Goal: Task Accomplishment & Management: Manage account settings

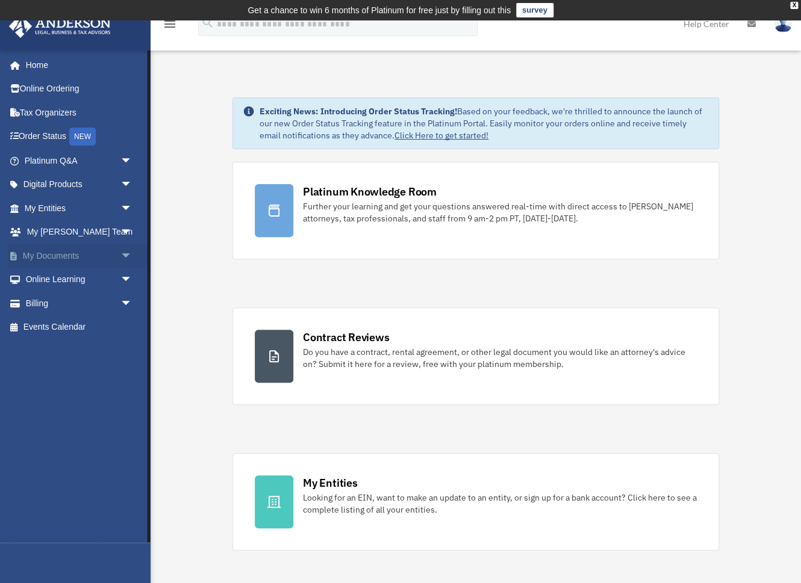
click at [67, 257] on link "My Documents arrow_drop_down" at bounding box center [79, 256] width 142 height 24
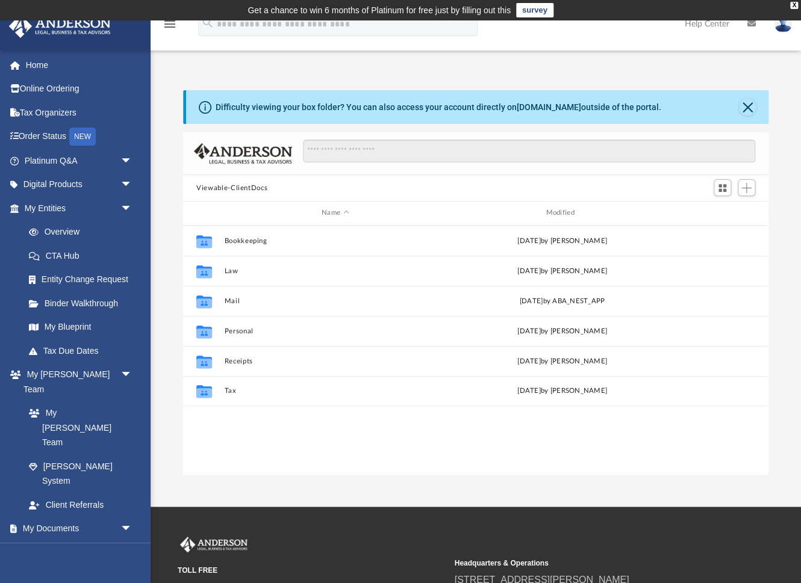
scroll to position [273, 586]
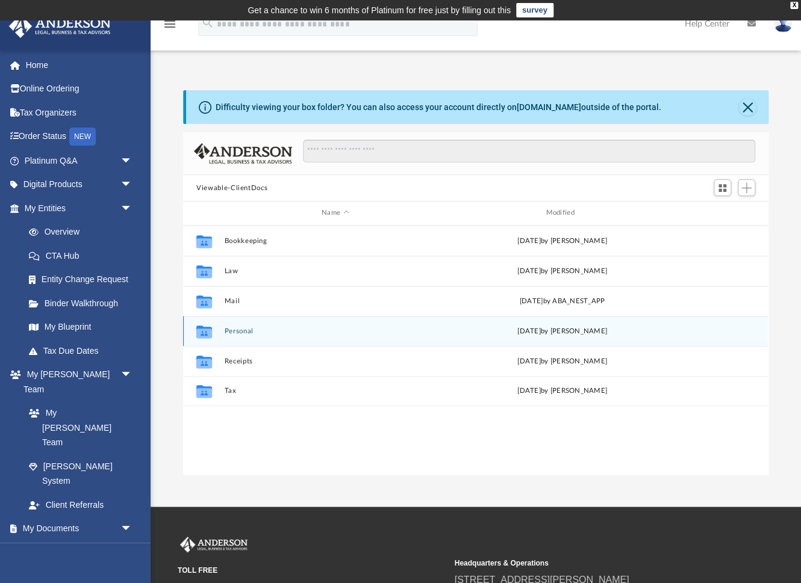
click at [238, 330] on button "Personal" at bounding box center [336, 331] width 222 height 8
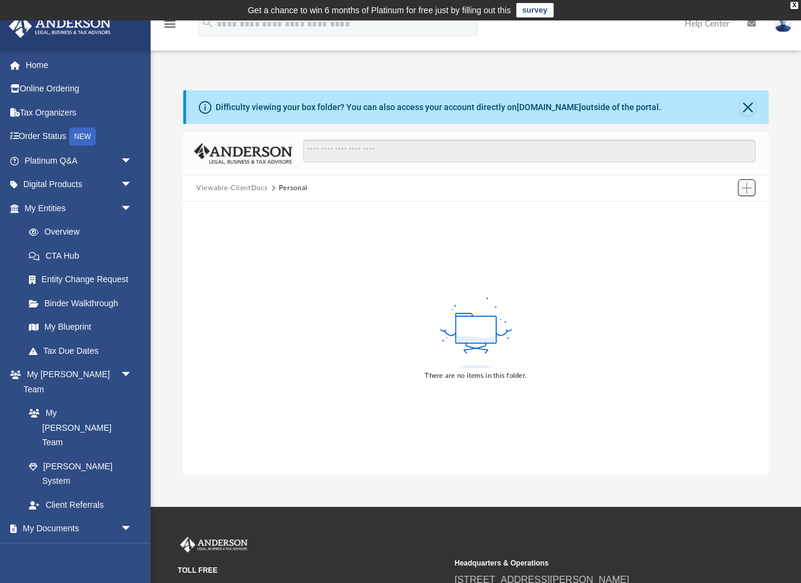
click at [738, 183] on button "Add" at bounding box center [746, 187] width 18 height 17
click at [721, 212] on li "Upload" at bounding box center [729, 211] width 39 height 13
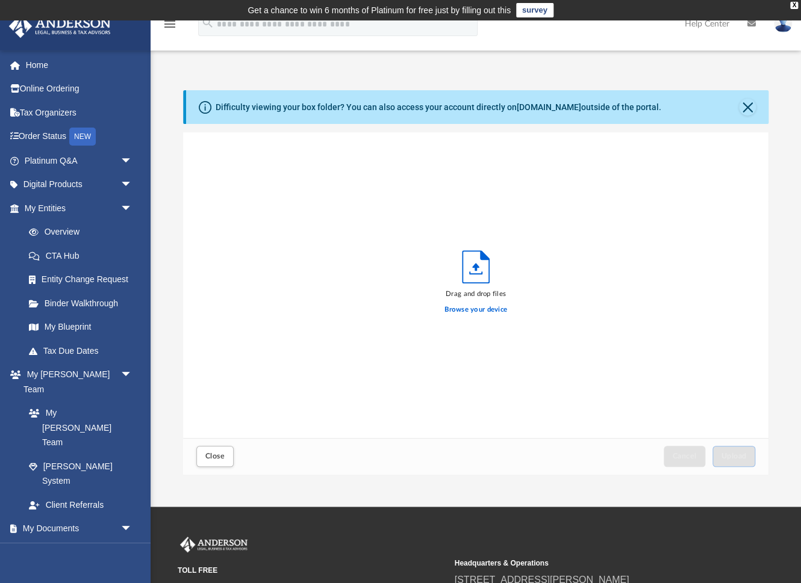
scroll to position [305, 586]
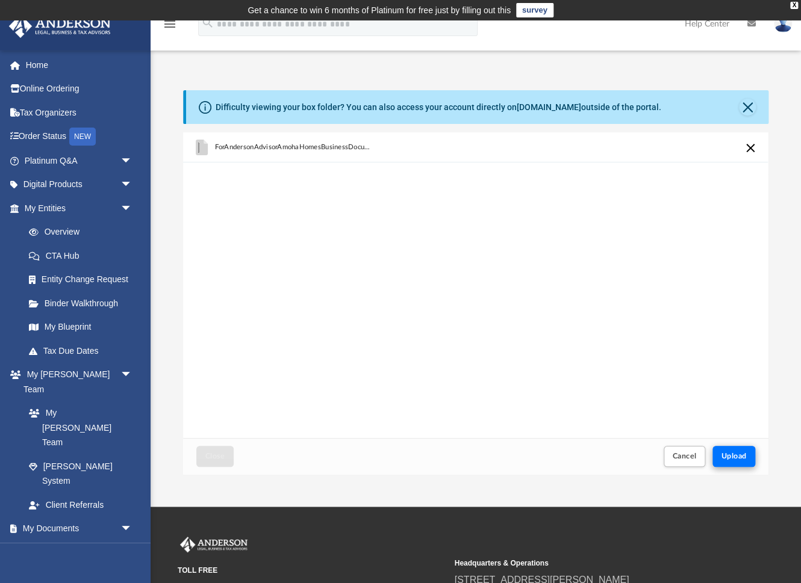
click at [739, 459] on span "Upload" at bounding box center [733, 456] width 25 height 7
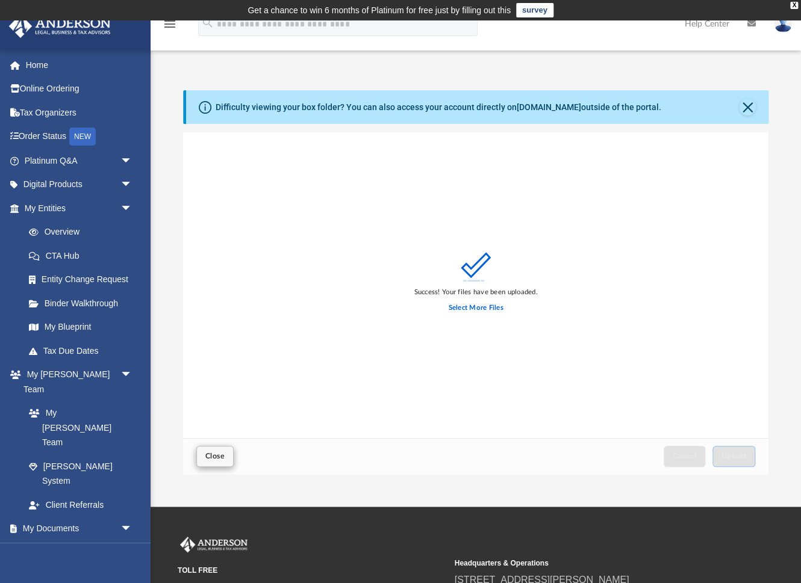
click at [215, 460] on span "Close" at bounding box center [214, 456] width 19 height 7
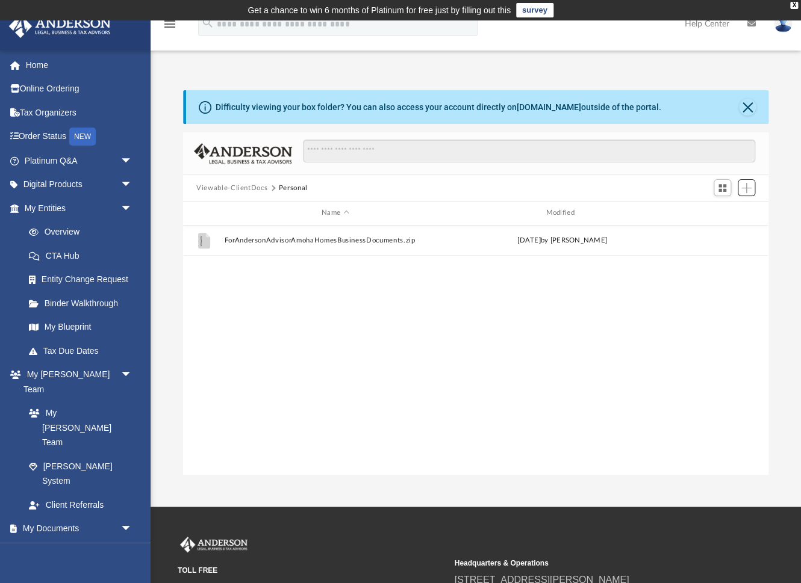
scroll to position [273, 586]
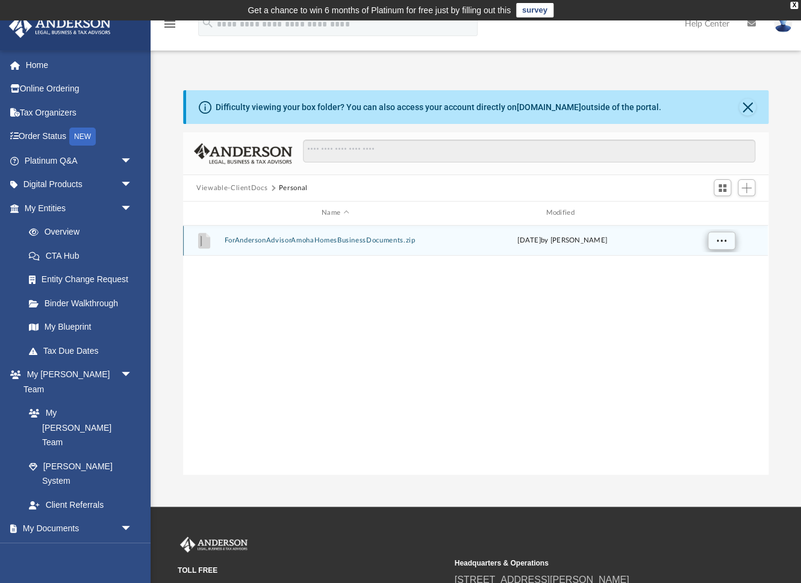
click at [724, 241] on span "More options" at bounding box center [721, 240] width 10 height 7
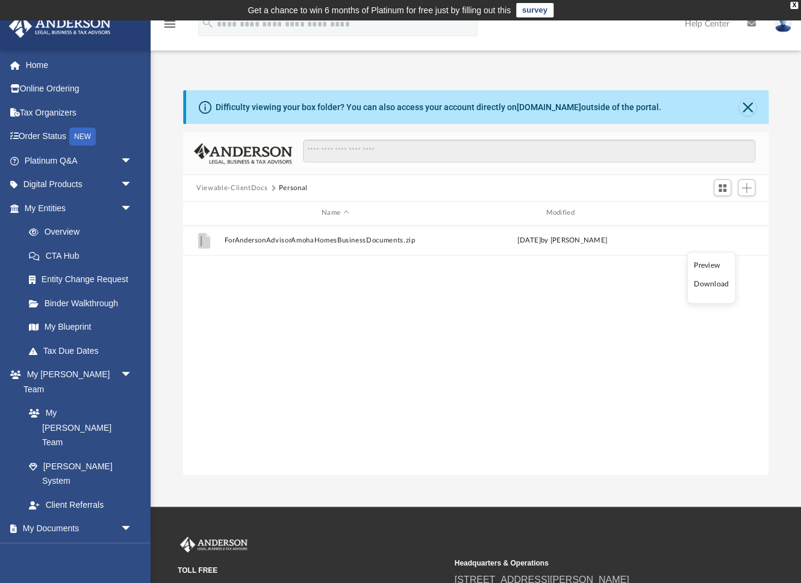
click at [483, 313] on div "File ForAndersonAdvisorAmohaHomesBusinessDocuments.zip [DATE] by [PERSON_NAME]" at bounding box center [475, 351] width 584 height 250
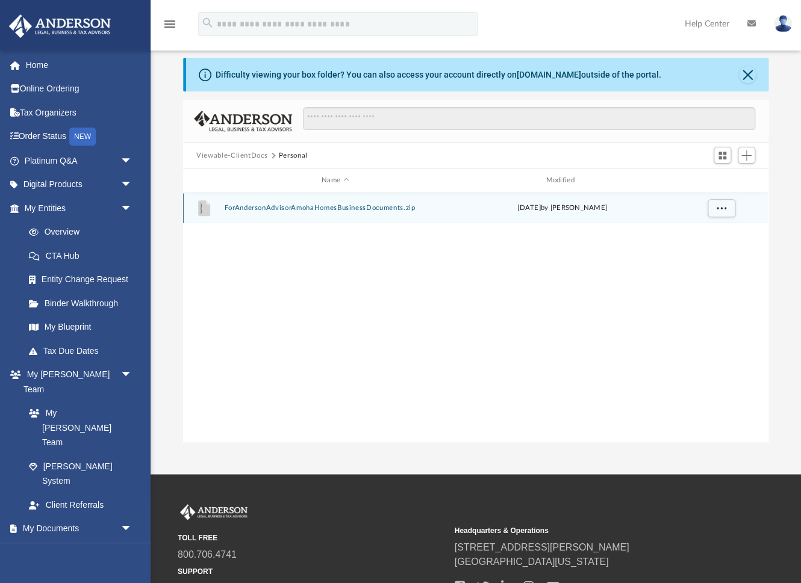
scroll to position [37, 0]
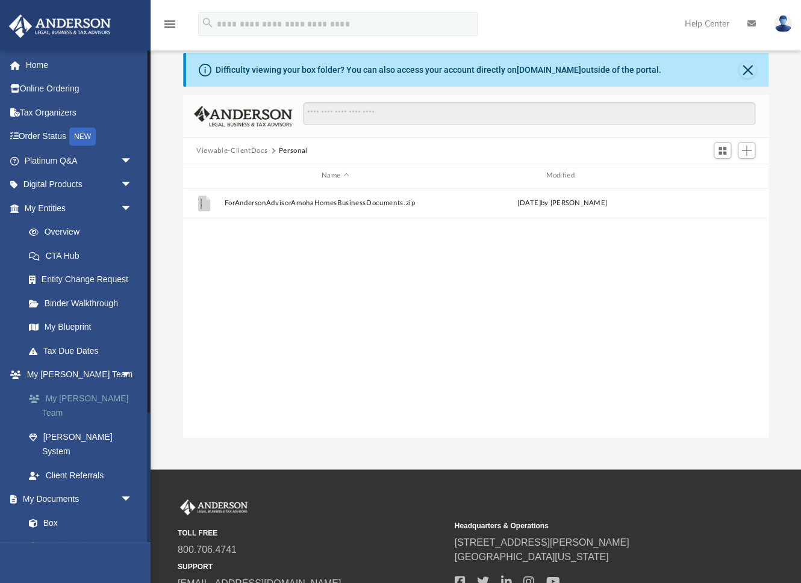
click at [113, 391] on link "My [PERSON_NAME] Team" at bounding box center [84, 405] width 134 height 39
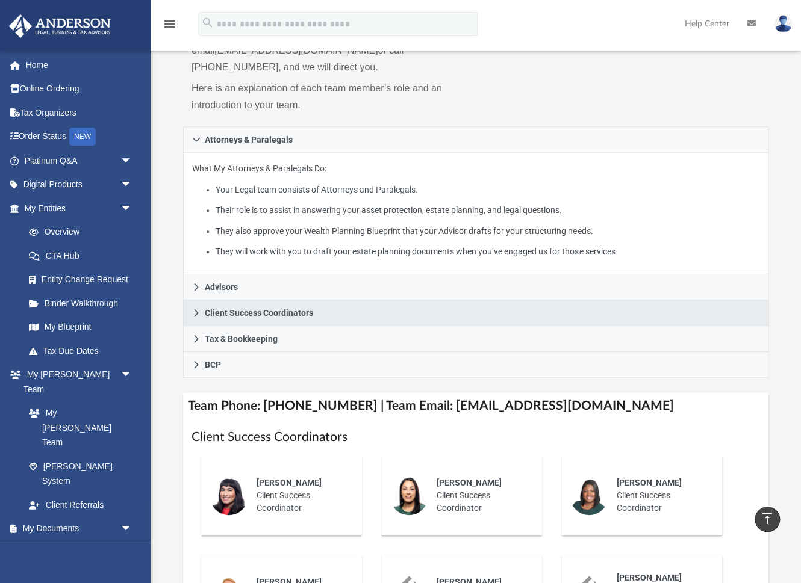
scroll to position [181, 0]
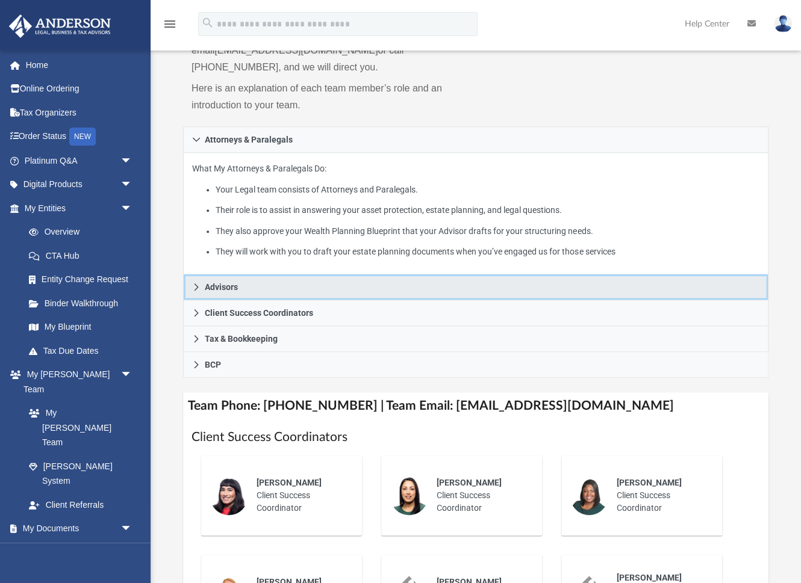
click at [194, 284] on icon at bounding box center [196, 287] width 4 height 7
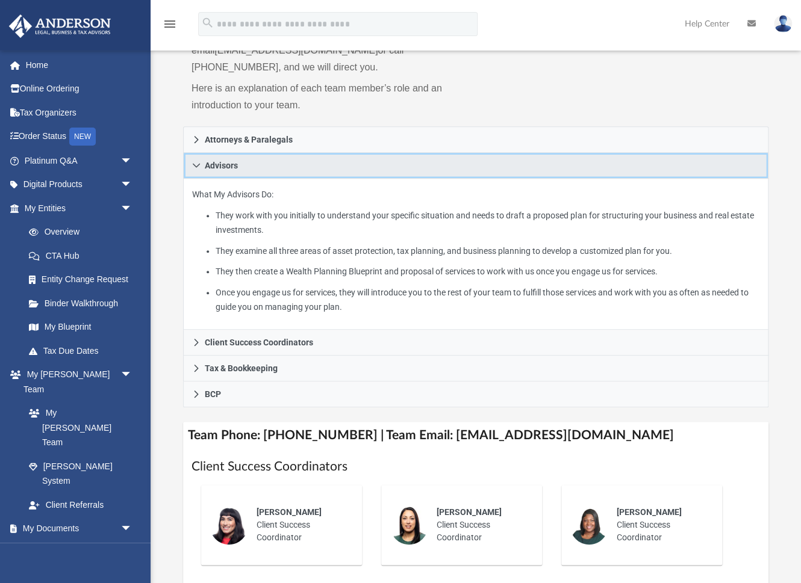
click at [193, 161] on icon at bounding box center [196, 165] width 8 height 8
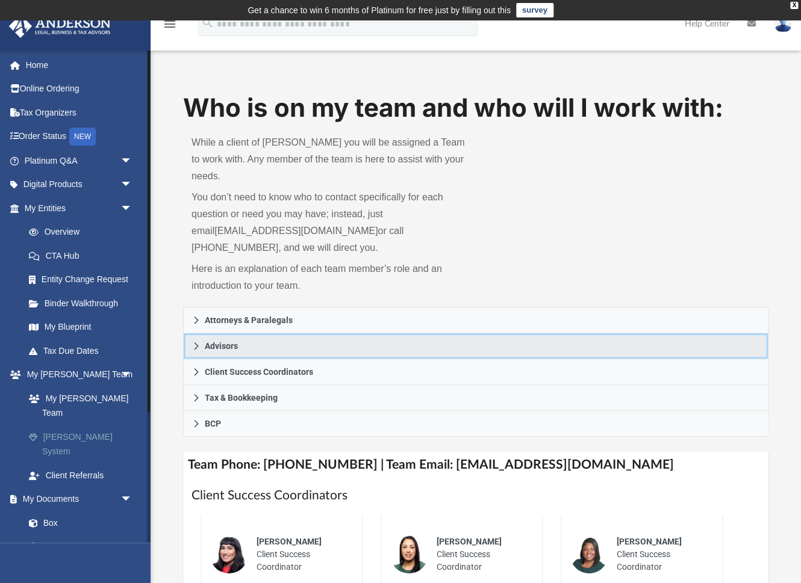
scroll to position [0, 0]
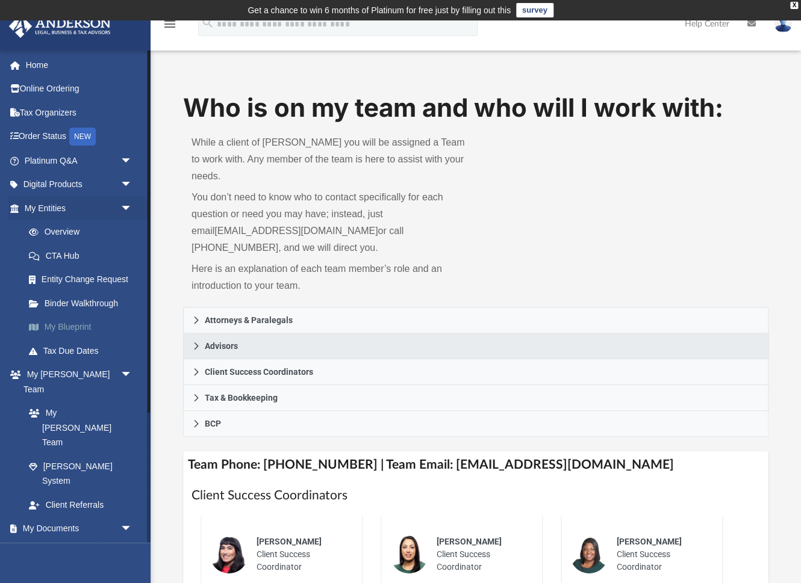
click at [77, 323] on link "My Blueprint" at bounding box center [84, 327] width 134 height 24
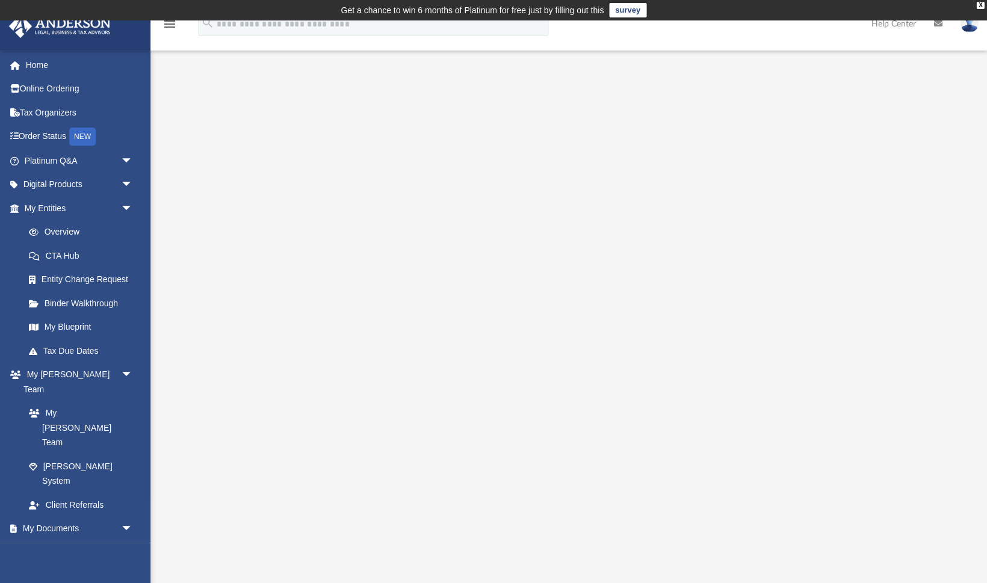
click at [205, 478] on div at bounding box center [569, 339] width 753 height 482
